Goal: Task Accomplishment & Management: Use online tool/utility

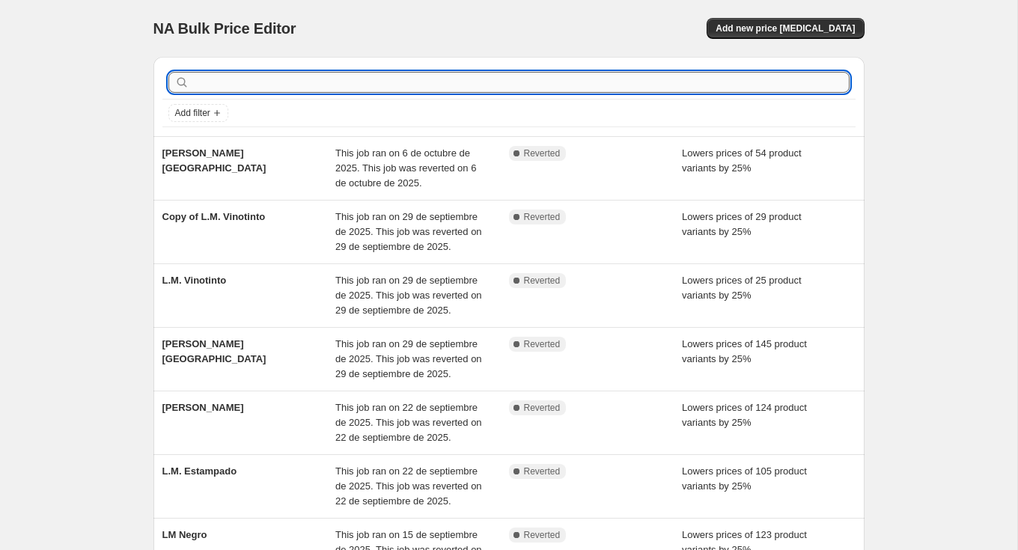
click at [229, 87] on input "text" at bounding box center [520, 82] width 657 height 21
type input "negro"
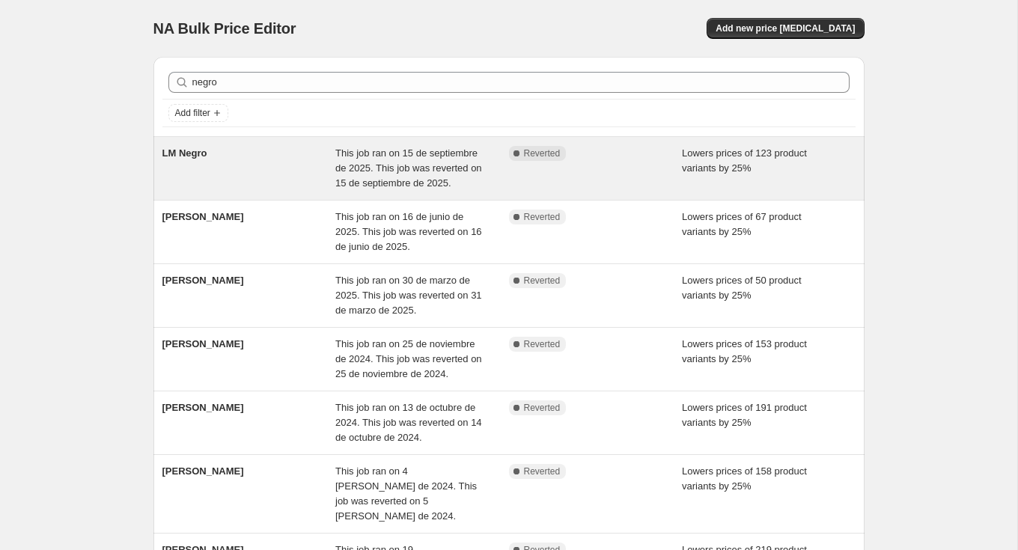
click at [333, 164] on div "LM Negro" at bounding box center [249, 168] width 174 height 45
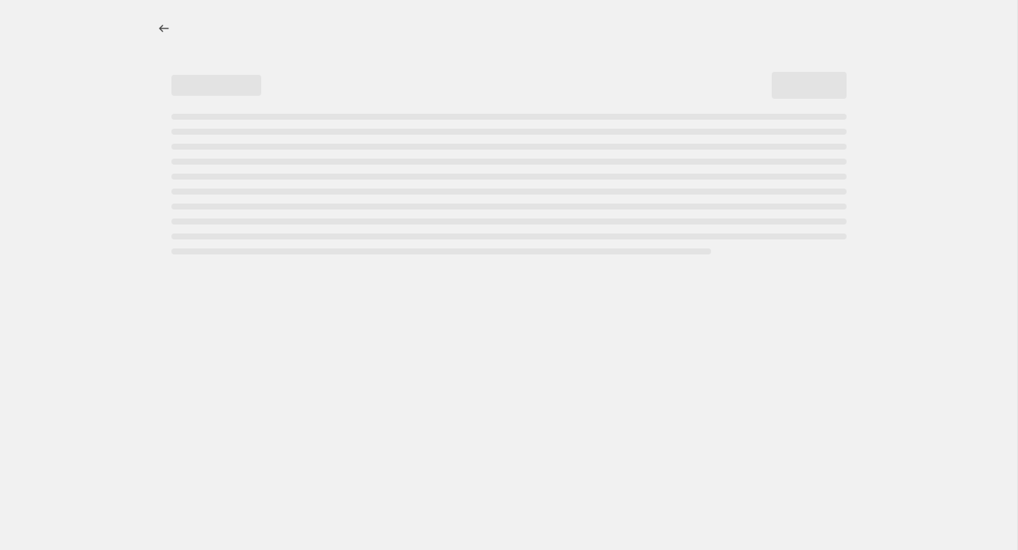
select select "percentage"
select select "not_equal"
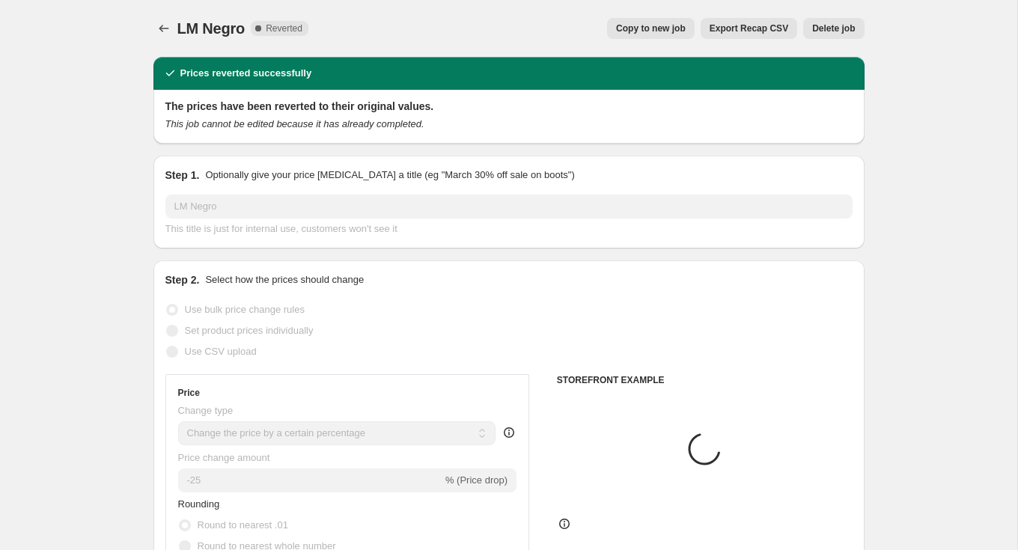
select select "tag"
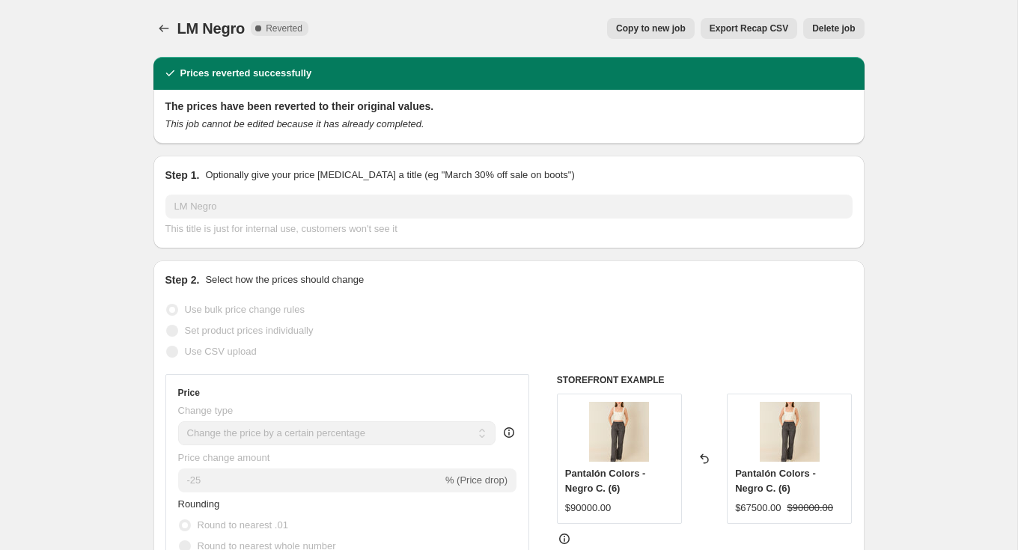
click at [646, 25] on span "Copy to new job" at bounding box center [651, 28] width 70 height 12
select select "percentage"
select select "tag"
select select "not_equal"
select select "tag"
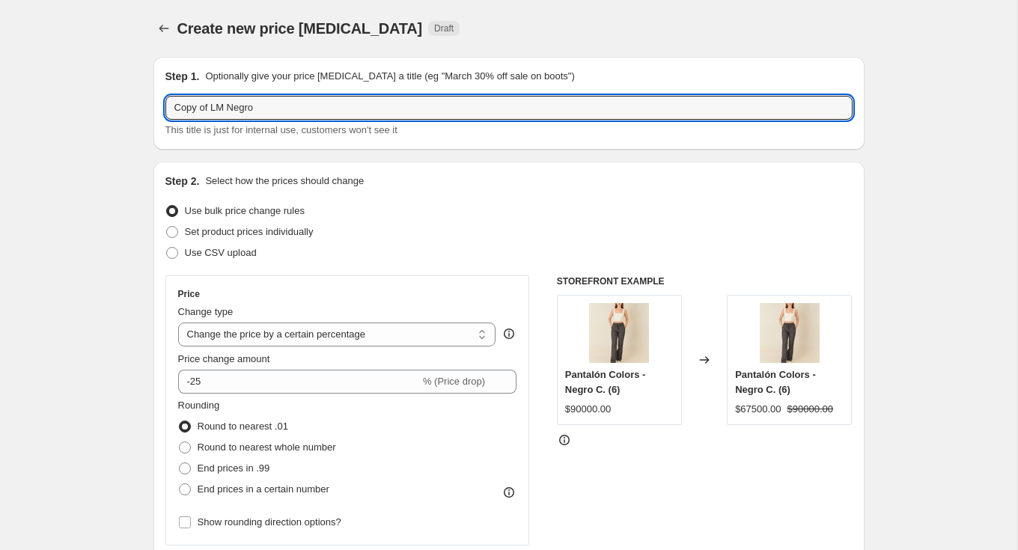
drag, startPoint x: 213, startPoint y: 103, endPoint x: 79, endPoint y: 104, distance: 134.0
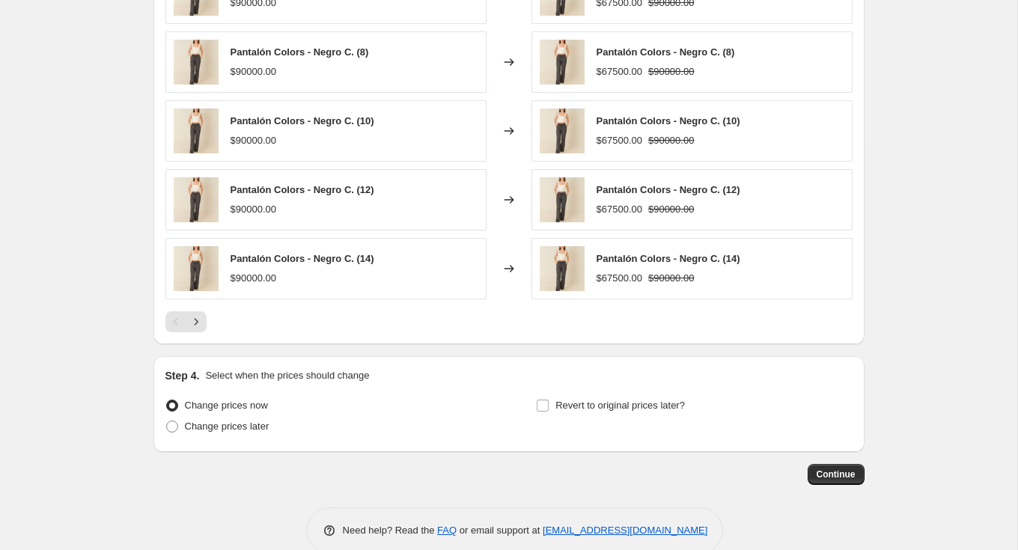
scroll to position [1141, 0]
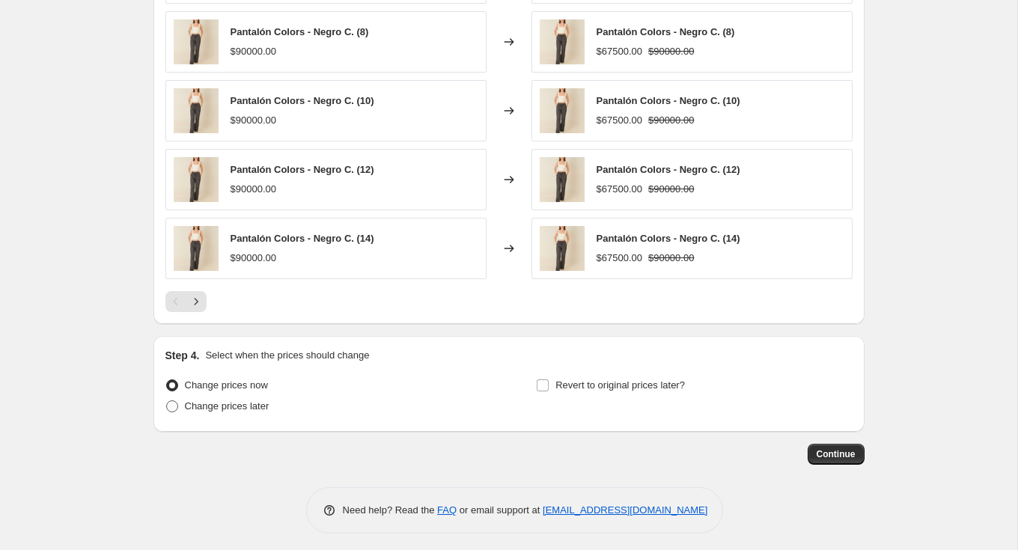
type input "L.M. Negro"
click at [215, 402] on span "Change prices later" at bounding box center [227, 405] width 85 height 11
click at [167, 401] on input "Change prices later" at bounding box center [166, 400] width 1 height 1
radio input "true"
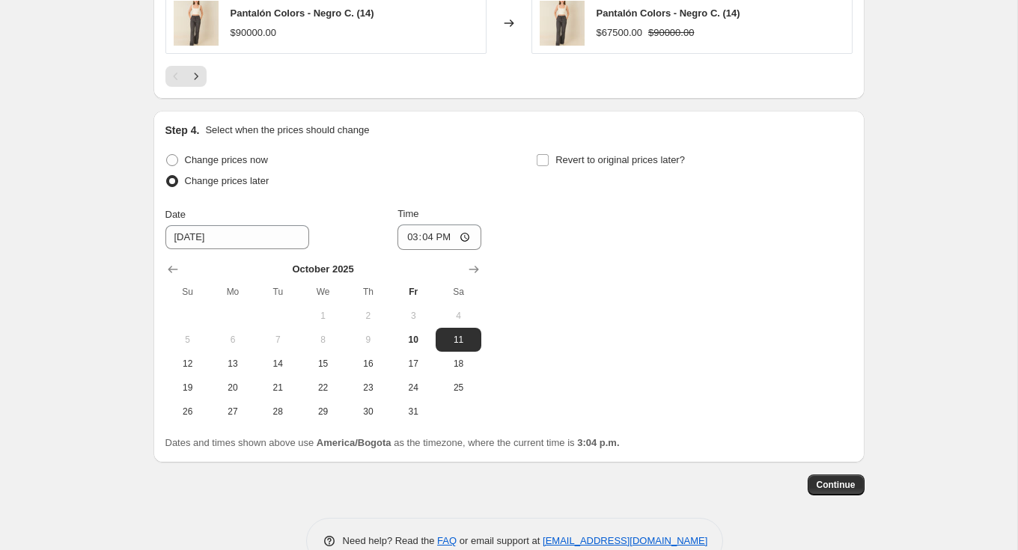
scroll to position [1384, 0]
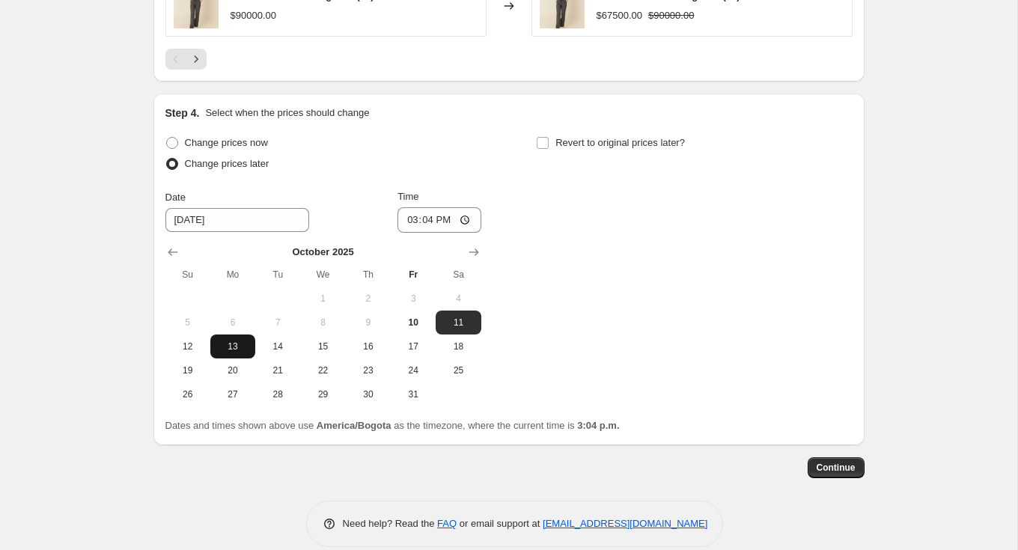
click at [225, 341] on span "13" at bounding box center [232, 347] width 33 height 12
type input "10/13/2025"
click at [431, 221] on input "15:04" at bounding box center [439, 219] width 84 height 25
click at [470, 218] on input "15:04" at bounding box center [439, 219] width 84 height 25
type input "00:00"
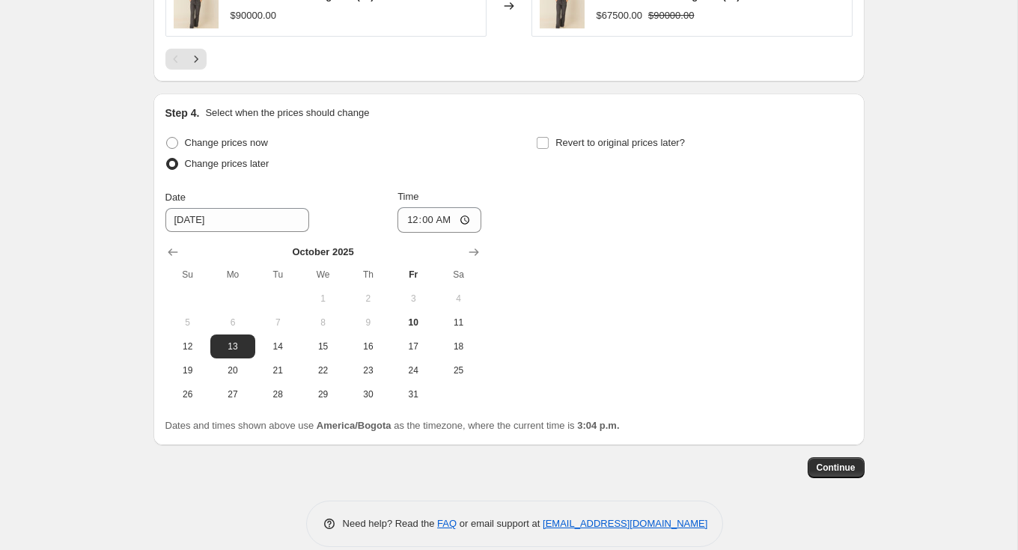
click at [594, 243] on div "Change prices now Change prices later Date 10/13/2025 Time 00:00 October 2025 S…" at bounding box center [508, 269] width 687 height 274
click at [564, 132] on label "Revert to original prices later?" at bounding box center [610, 142] width 149 height 21
click at [549, 137] on input "Revert to original prices later?" at bounding box center [543, 143] width 12 height 12
checkbox input "true"
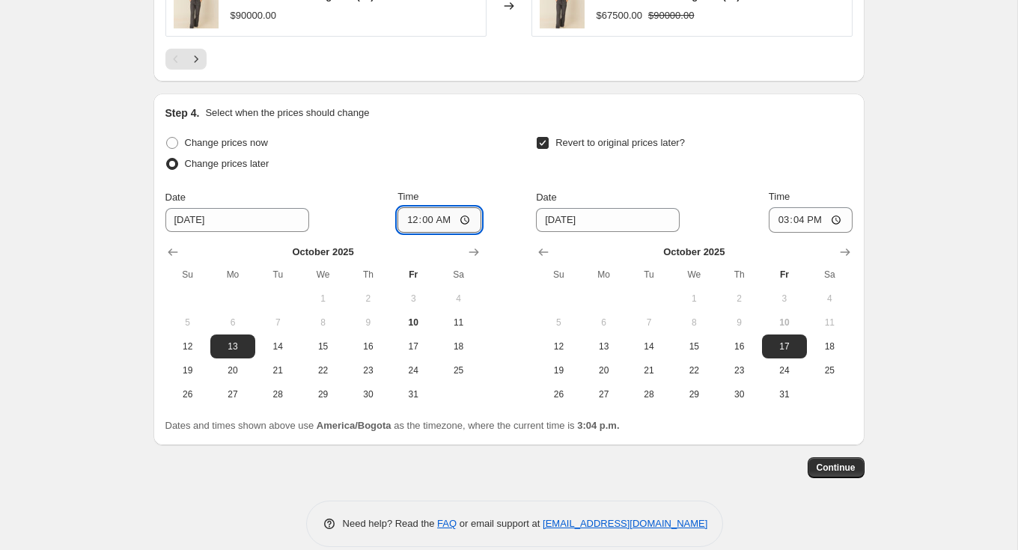
click at [421, 214] on input "00:00" at bounding box center [439, 219] width 84 height 25
click at [464, 216] on input "00:00" at bounding box center [439, 219] width 84 height 25
click at [613, 190] on div "Date" at bounding box center [608, 197] width 144 height 15
click at [607, 345] on span "13" at bounding box center [604, 347] width 33 height 12
type input "10/13/2025"
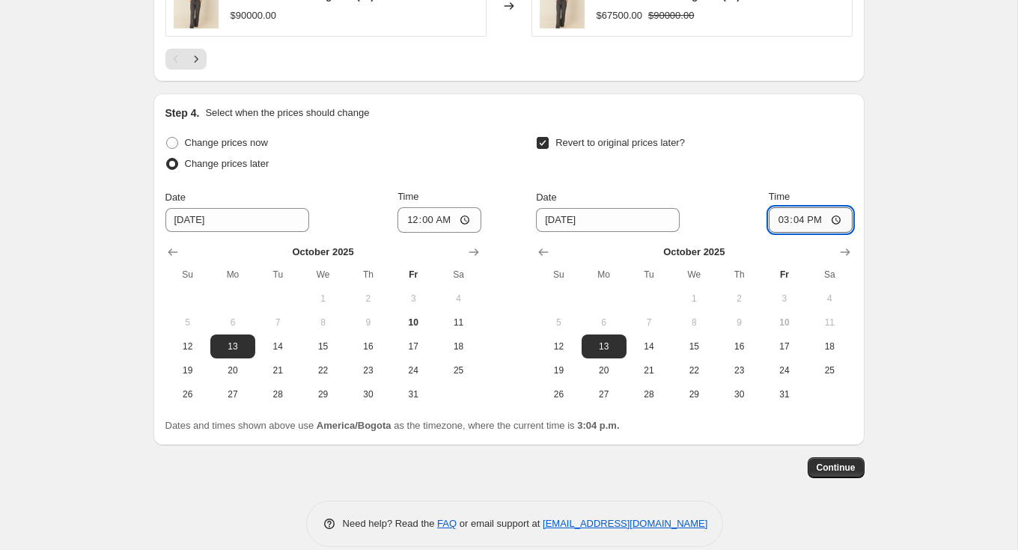
click at [807, 224] on input "15:04" at bounding box center [811, 219] width 84 height 25
click at [804, 212] on input "15:04" at bounding box center [811, 219] width 84 height 25
click at [831, 213] on input "15:04" at bounding box center [811, 219] width 84 height 25
type input "23:59"
click at [808, 169] on div "Revert to original prices later?" at bounding box center [694, 154] width 316 height 45
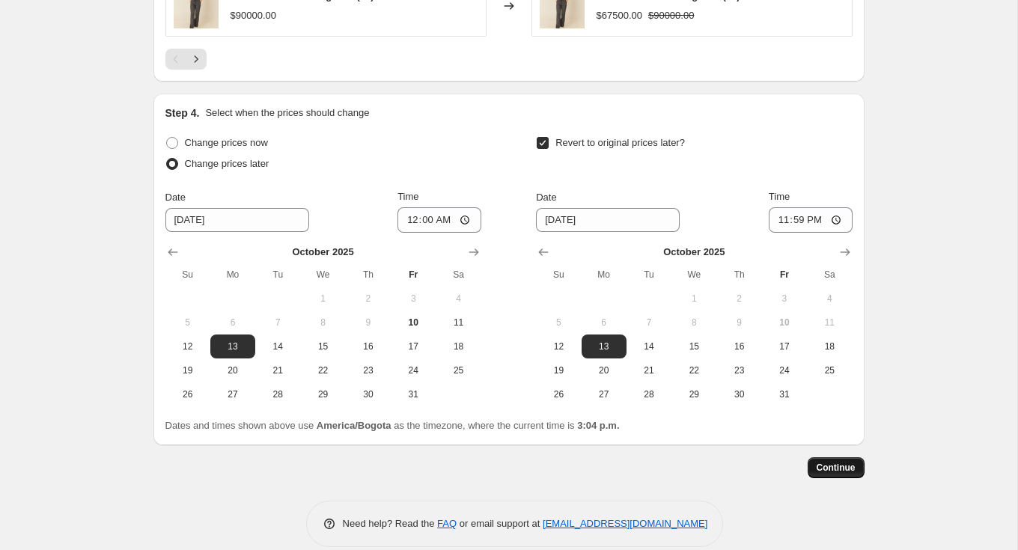
click at [826, 462] on span "Continue" at bounding box center [836, 468] width 39 height 12
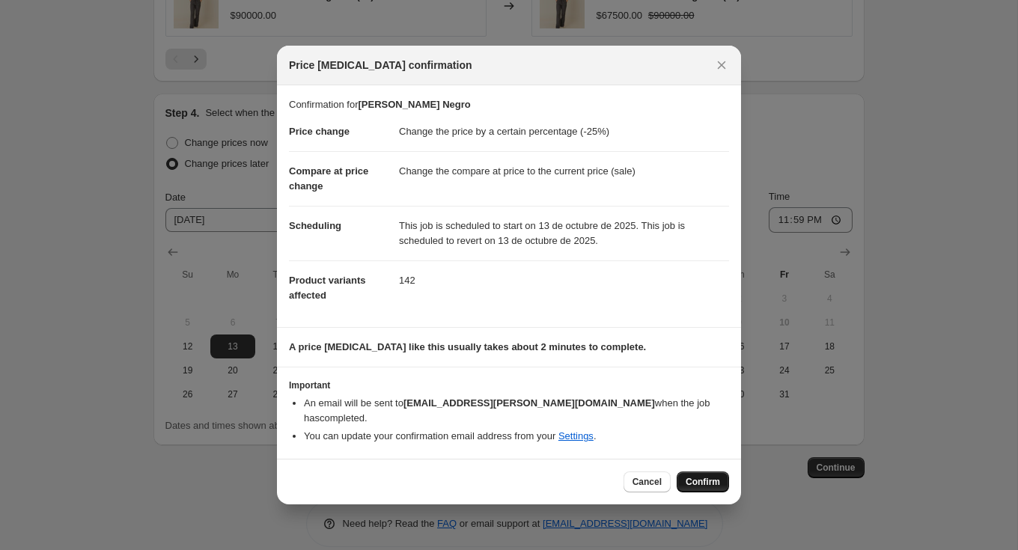
click at [690, 476] on span "Confirm" at bounding box center [703, 482] width 34 height 12
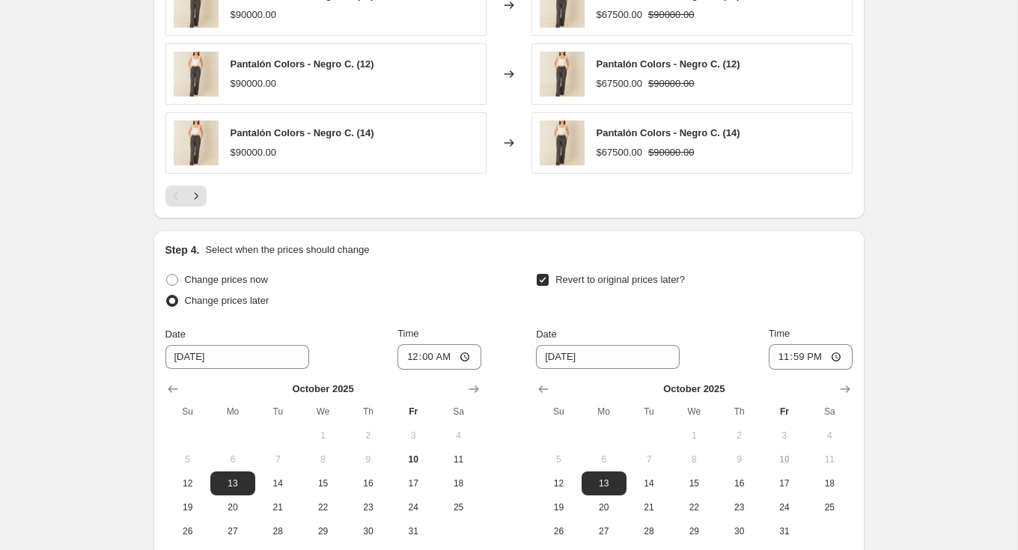
scroll to position [1489, 0]
